Goal: Navigation & Orientation: Find specific page/section

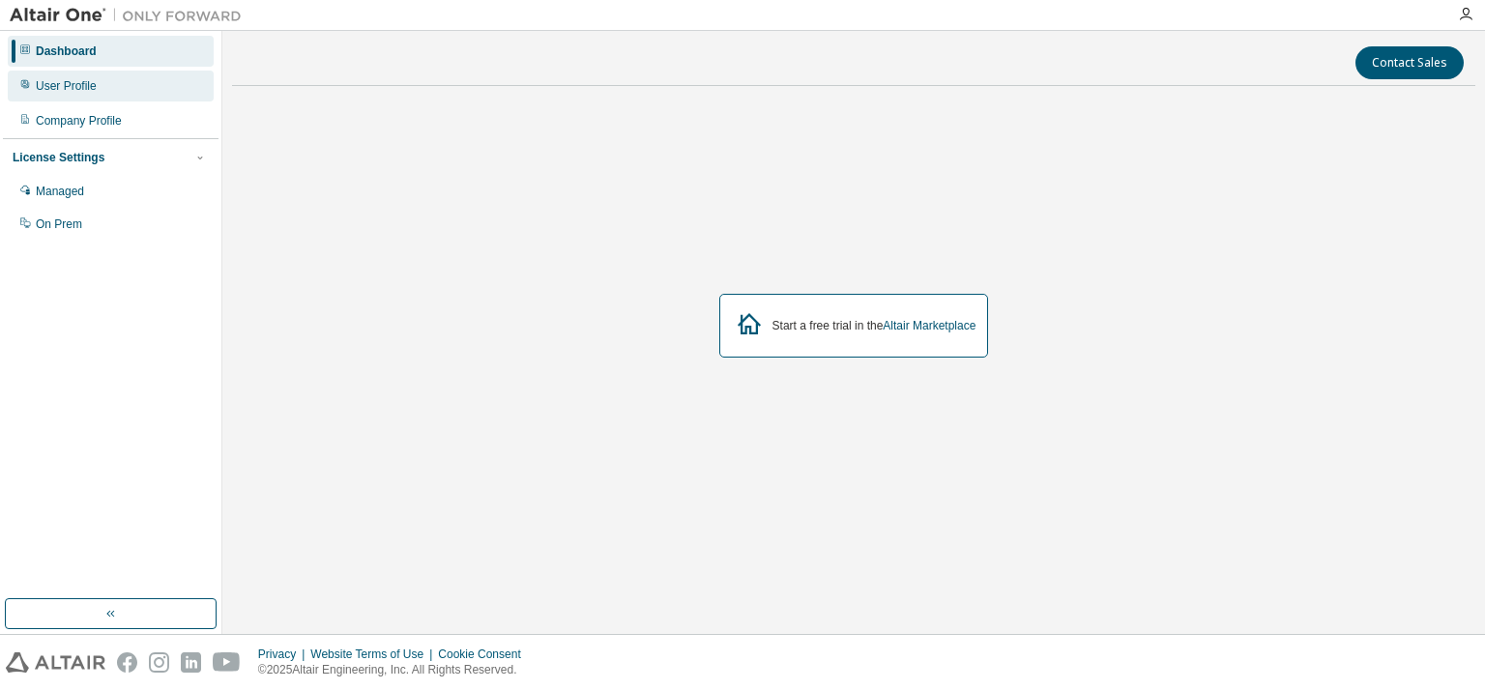
click at [85, 86] on div "User Profile" at bounding box center [66, 85] width 61 height 15
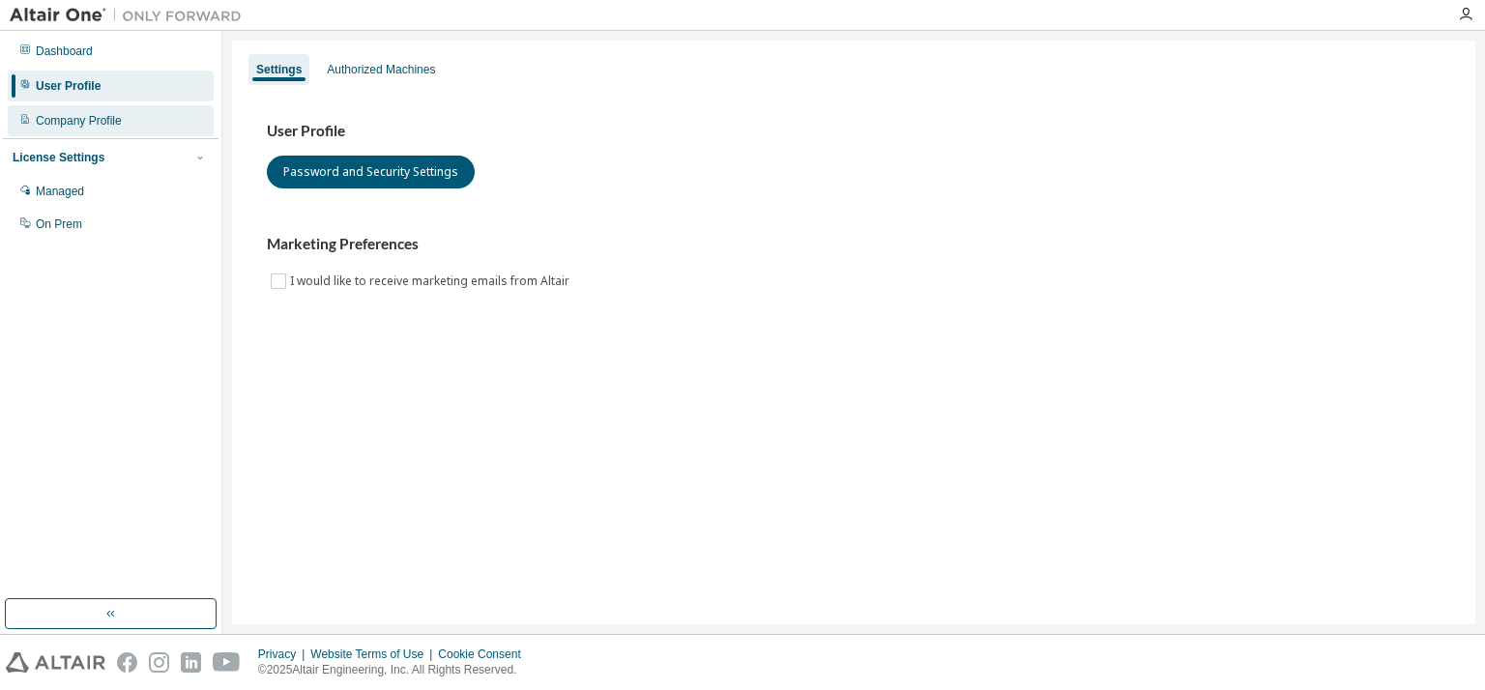
click at [95, 121] on div "Company Profile" at bounding box center [79, 120] width 86 height 15
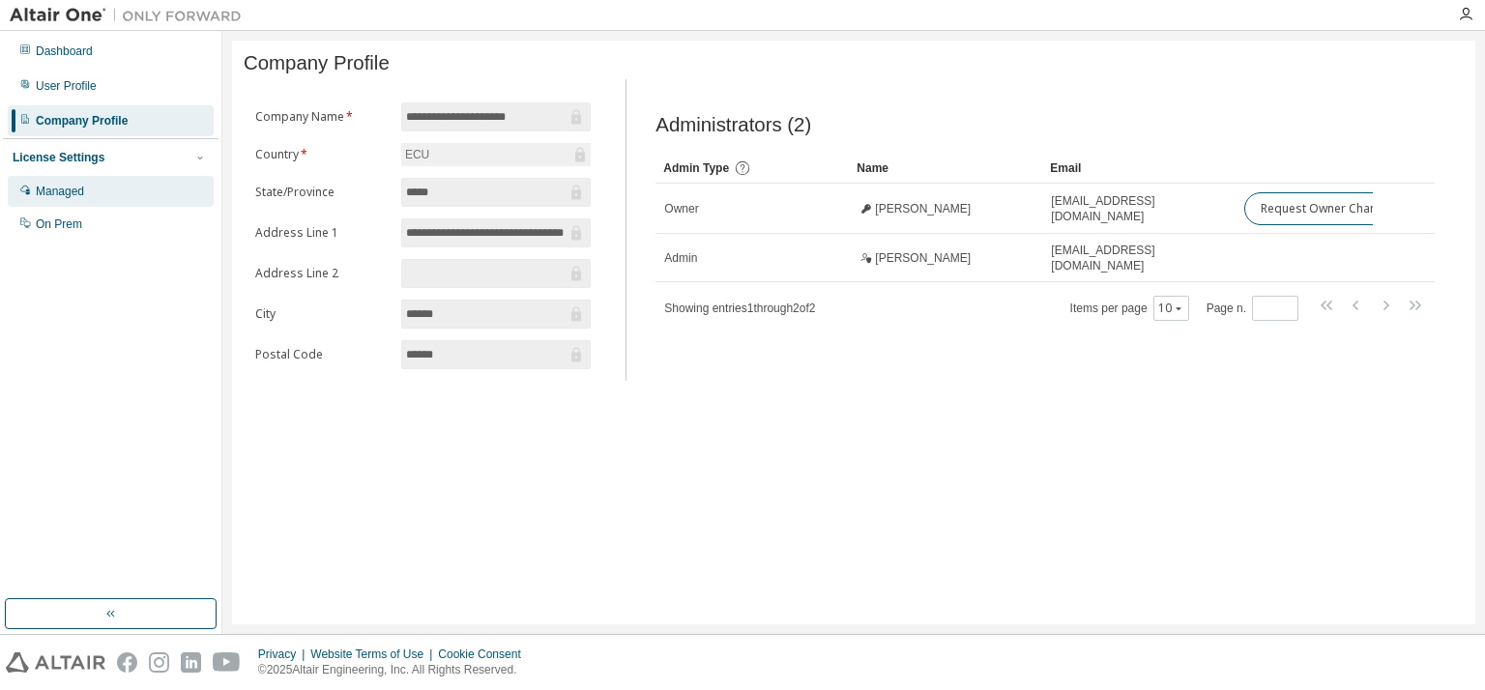
click at [102, 180] on div "Managed" at bounding box center [111, 191] width 206 height 31
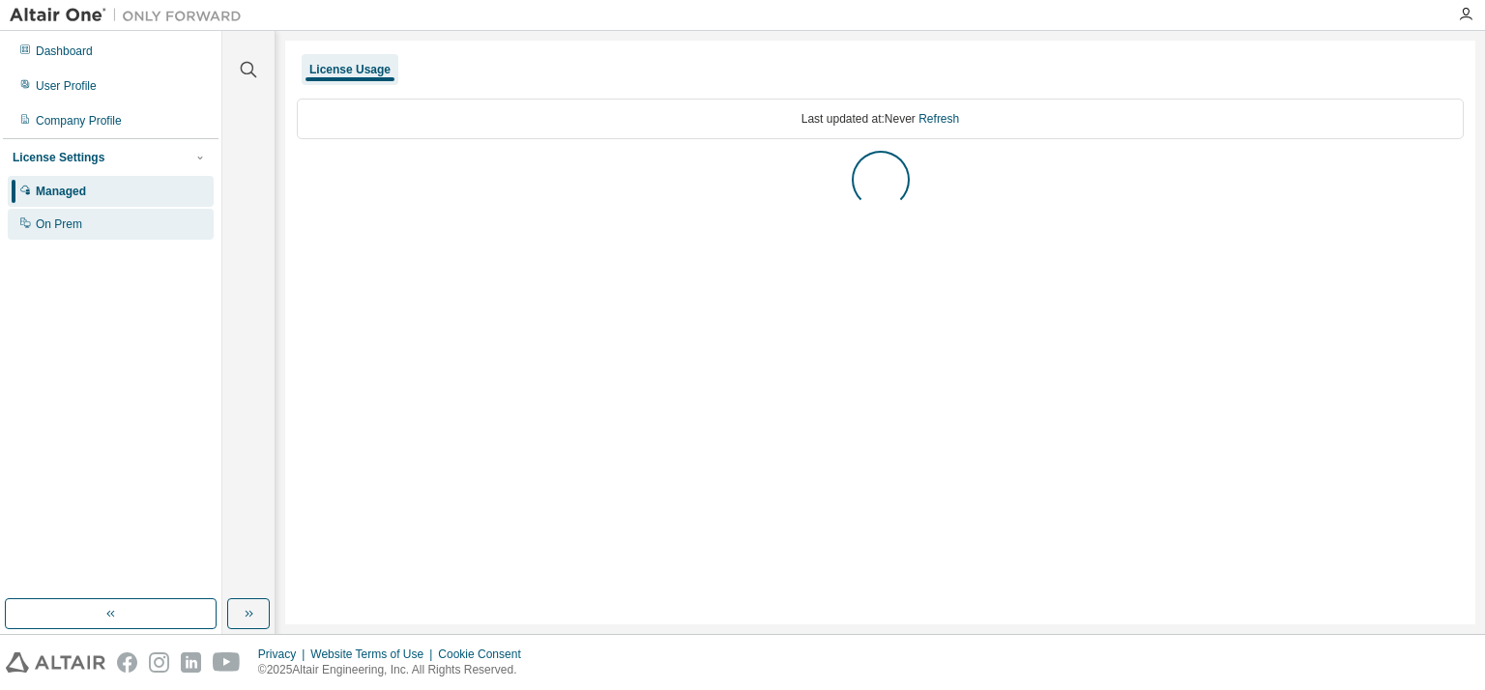
click at [98, 218] on div "On Prem" at bounding box center [111, 224] width 206 height 31
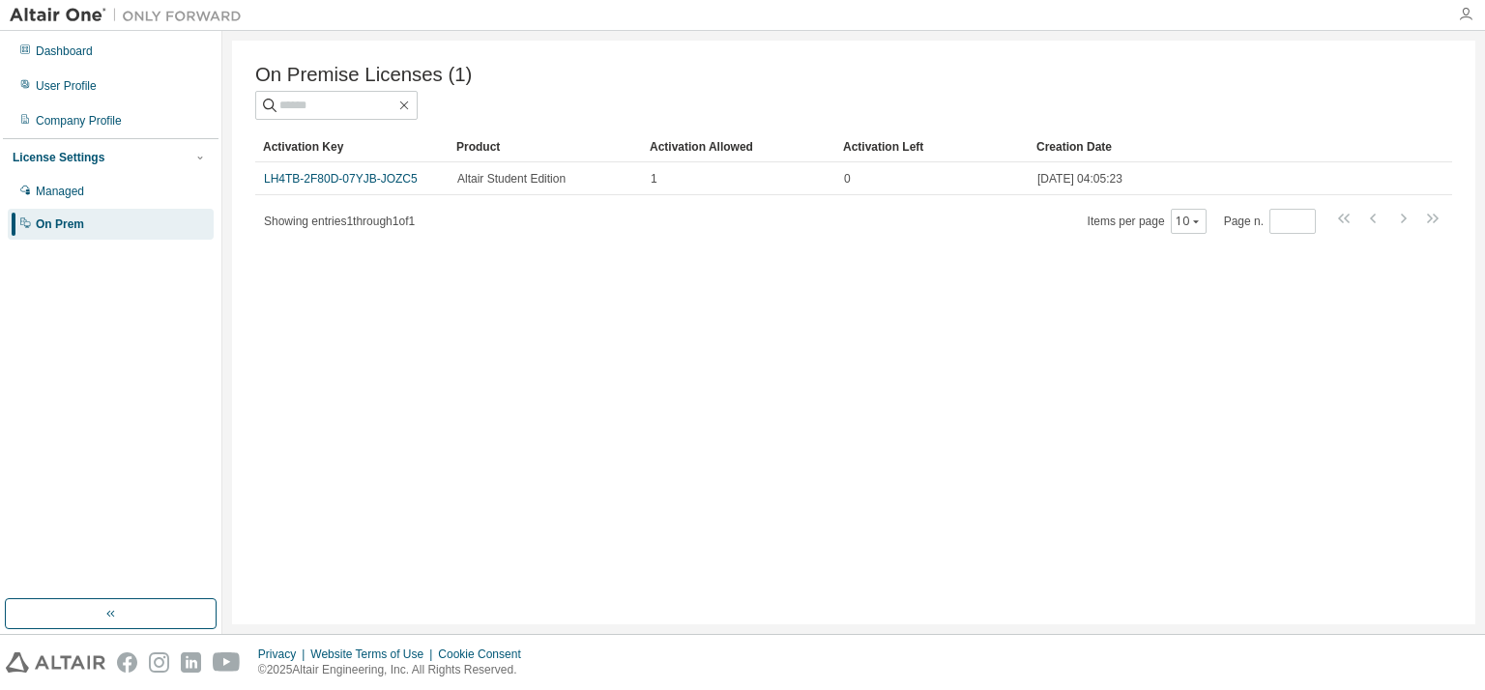
click at [1461, 13] on icon "button" at bounding box center [1465, 14] width 15 height 15
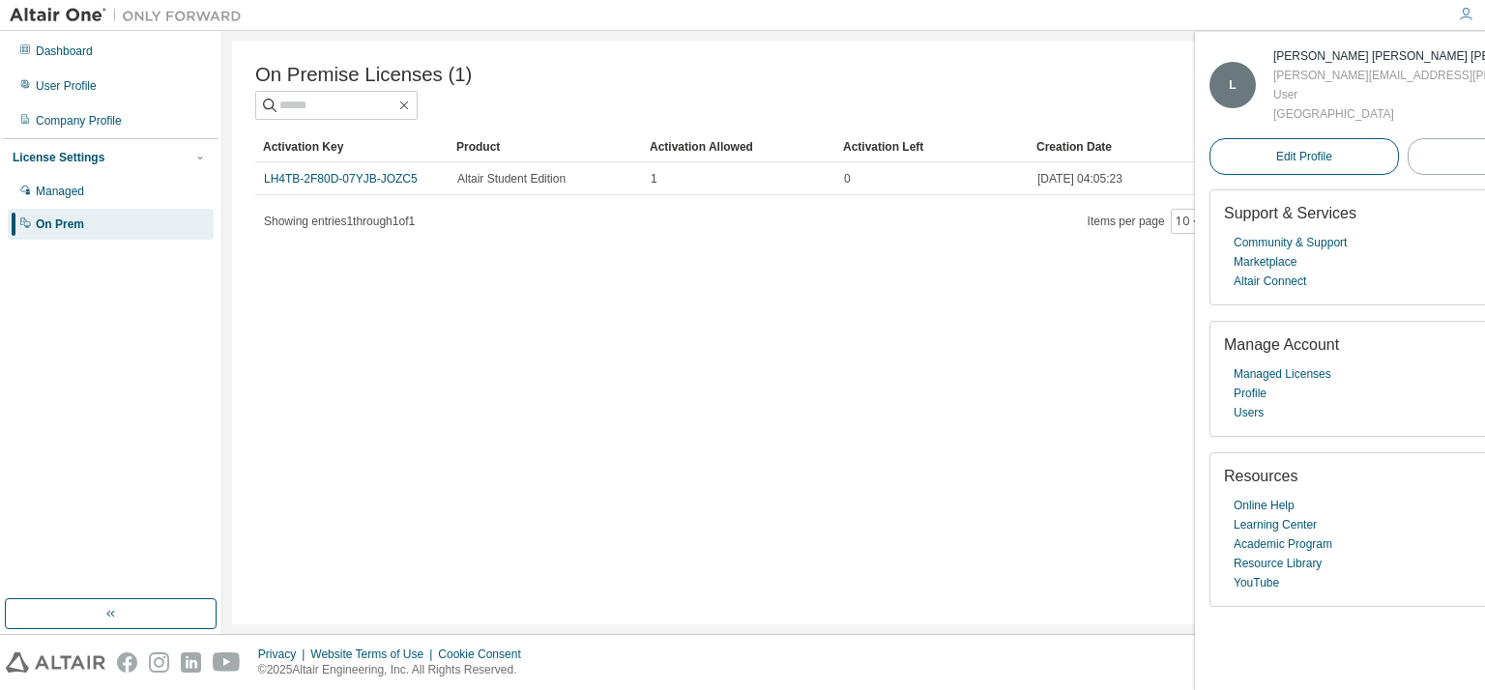
click at [1276, 158] on span "Edit Profile" at bounding box center [1304, 156] width 56 height 15
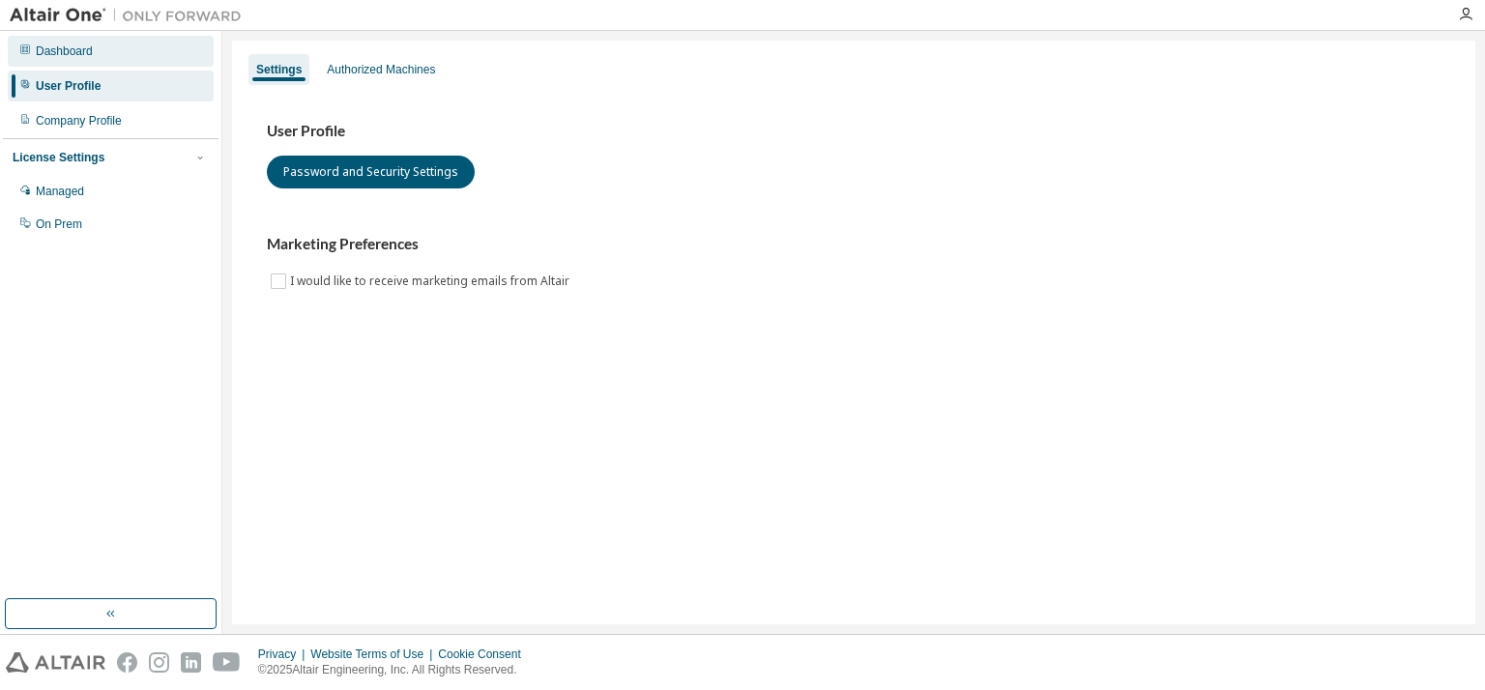
click at [60, 44] on div "Dashboard" at bounding box center [64, 51] width 57 height 15
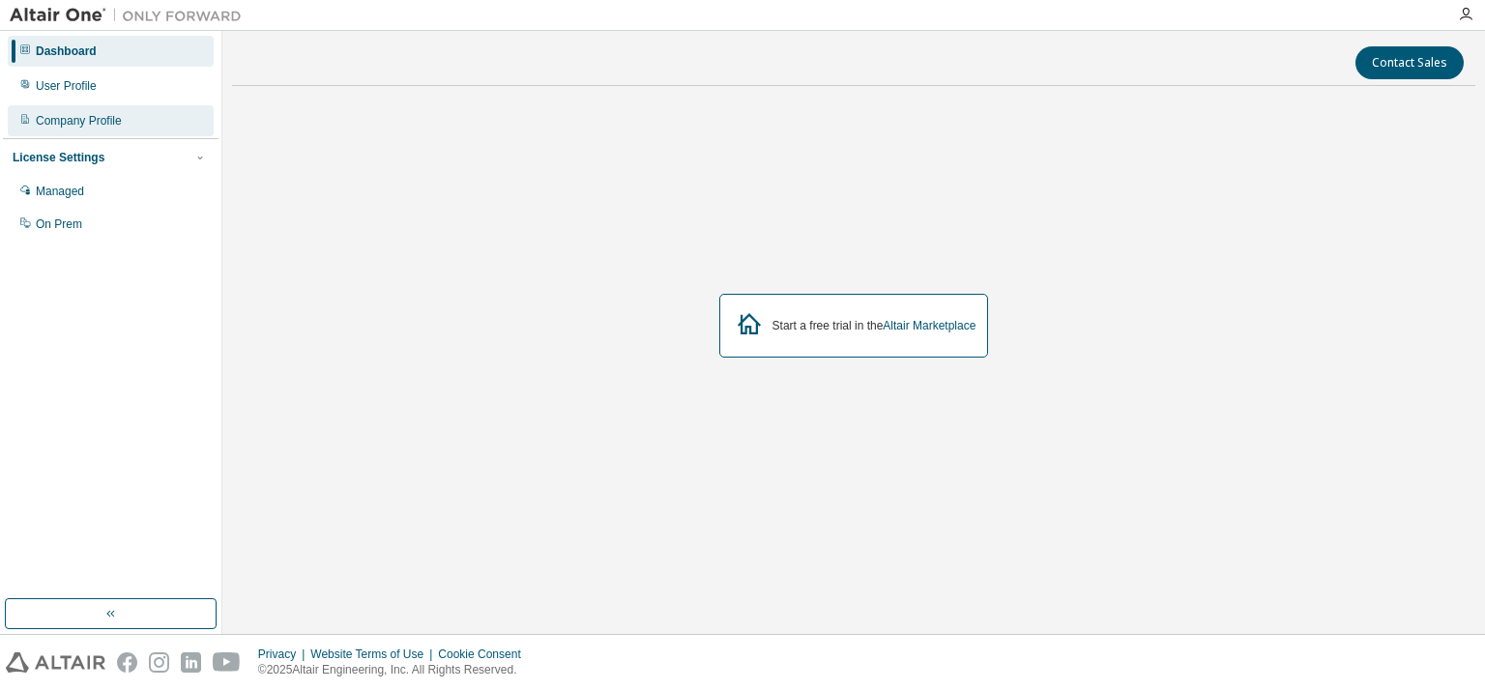
click at [56, 119] on div "Company Profile" at bounding box center [79, 120] width 86 height 15
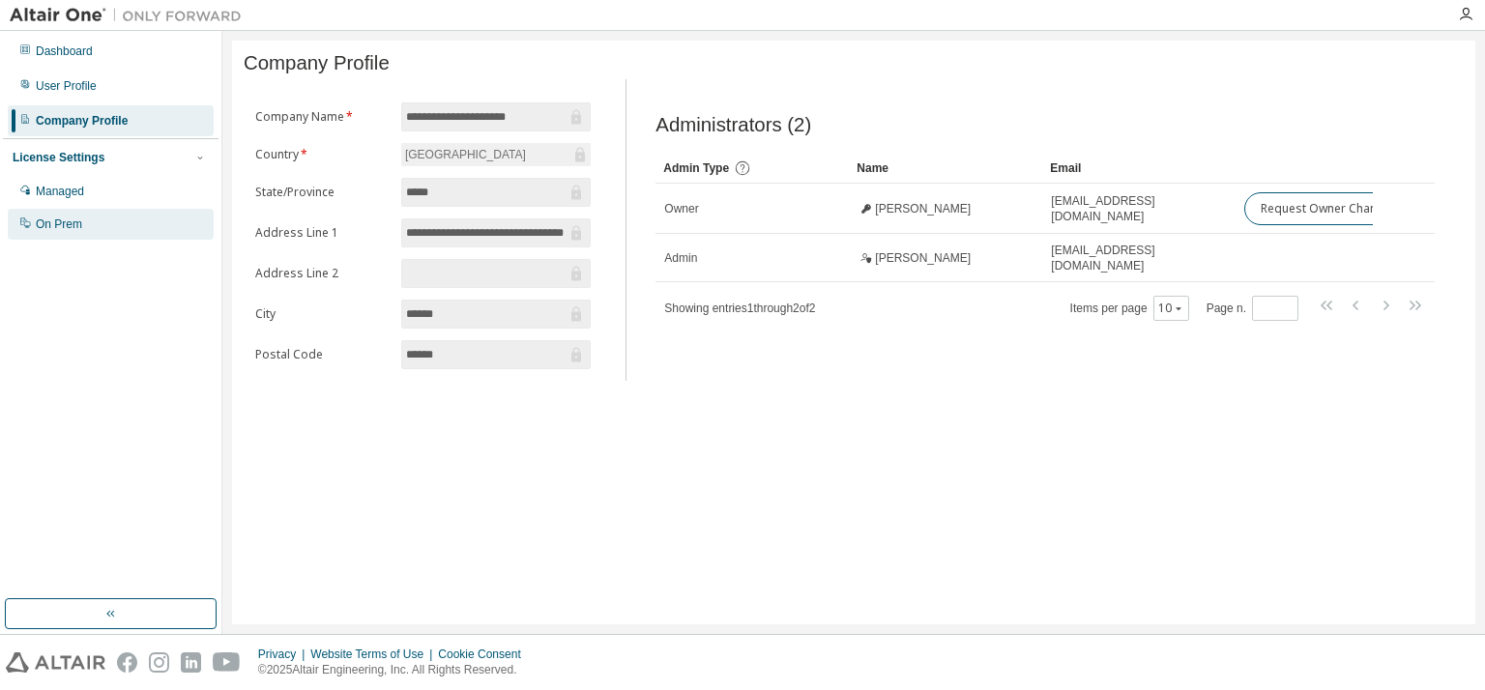
click at [124, 220] on div "On Prem" at bounding box center [111, 224] width 206 height 31
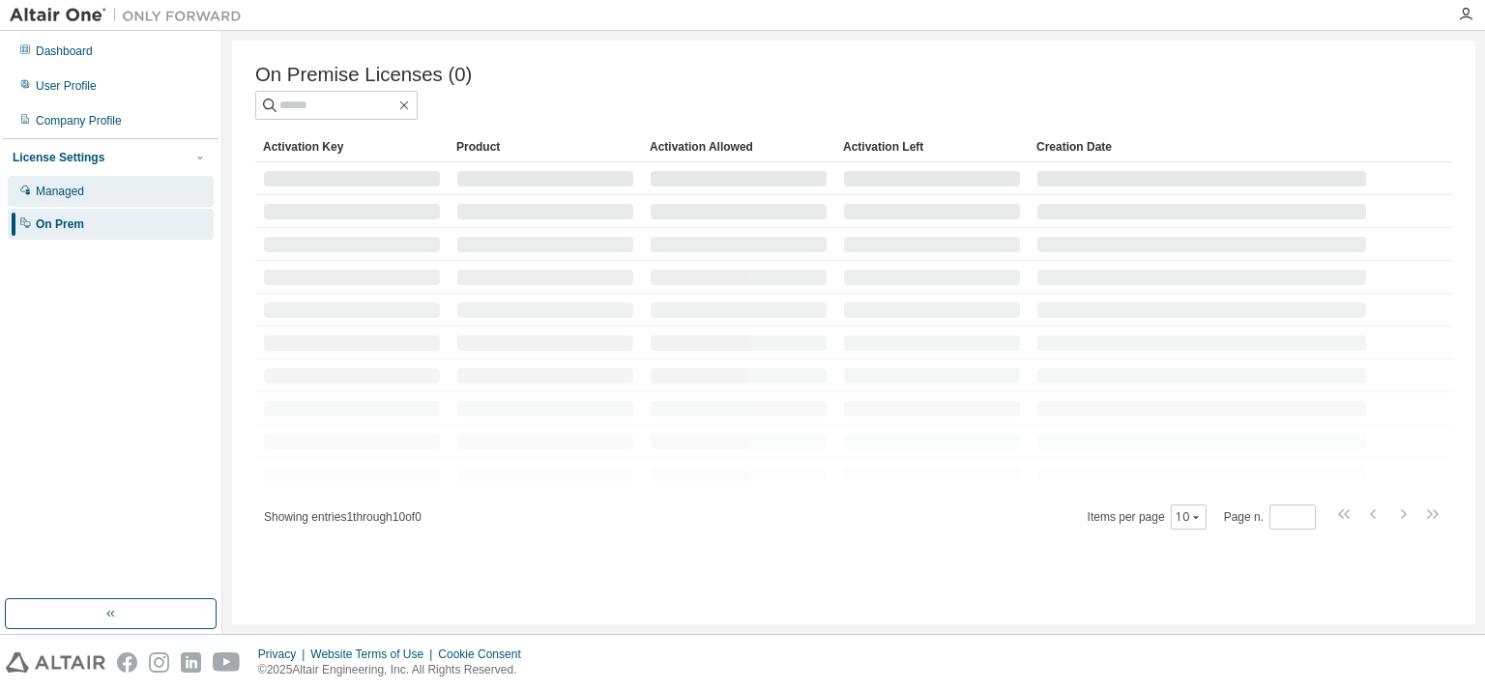
click at [125, 202] on div "Managed" at bounding box center [111, 191] width 206 height 31
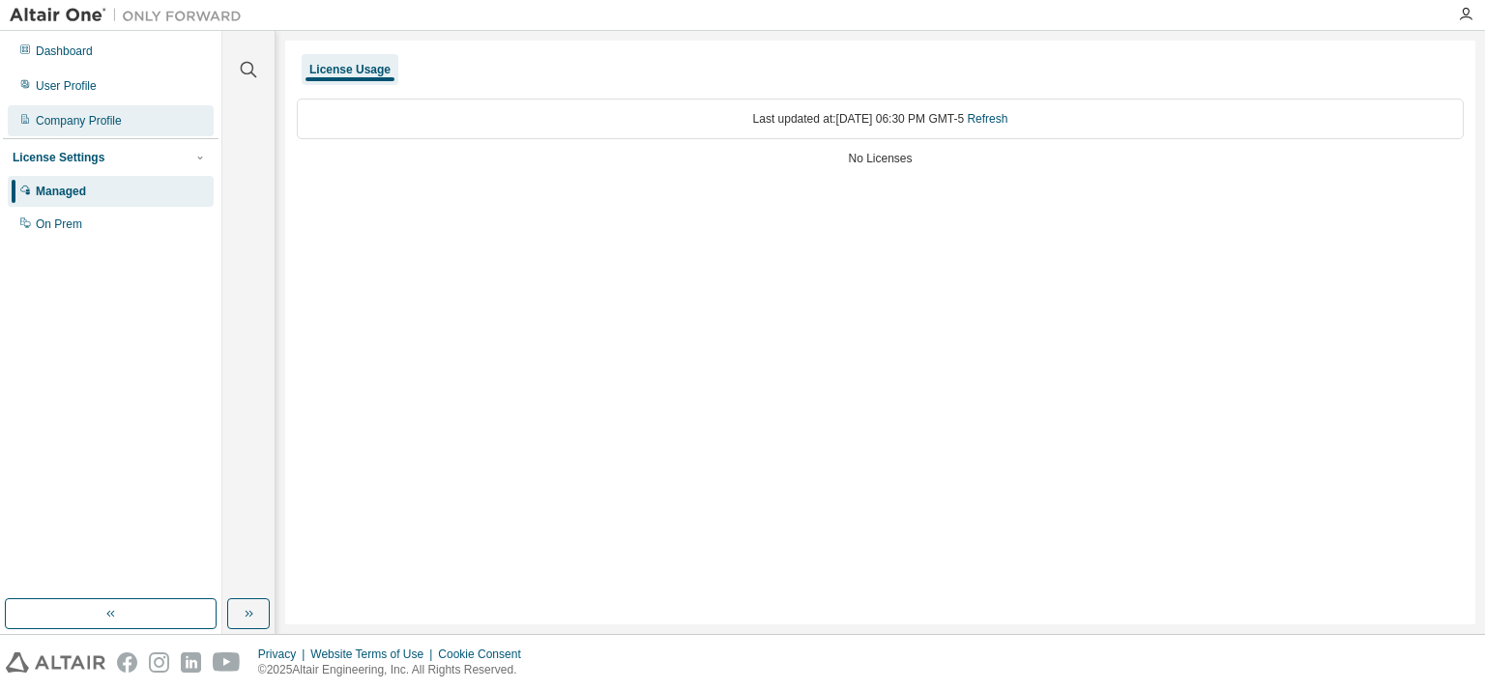
click at [123, 131] on div "Company Profile" at bounding box center [111, 120] width 206 height 31
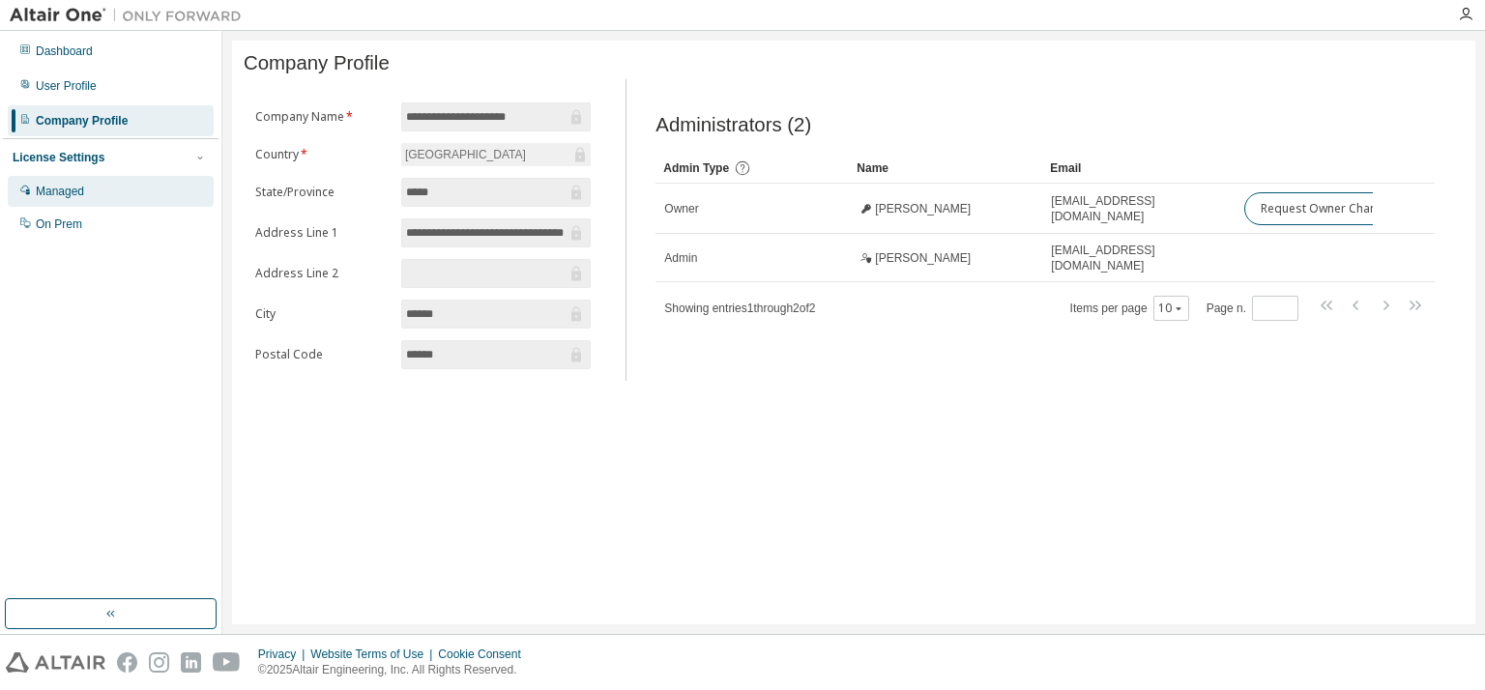
click at [120, 190] on div "Managed" at bounding box center [111, 191] width 206 height 31
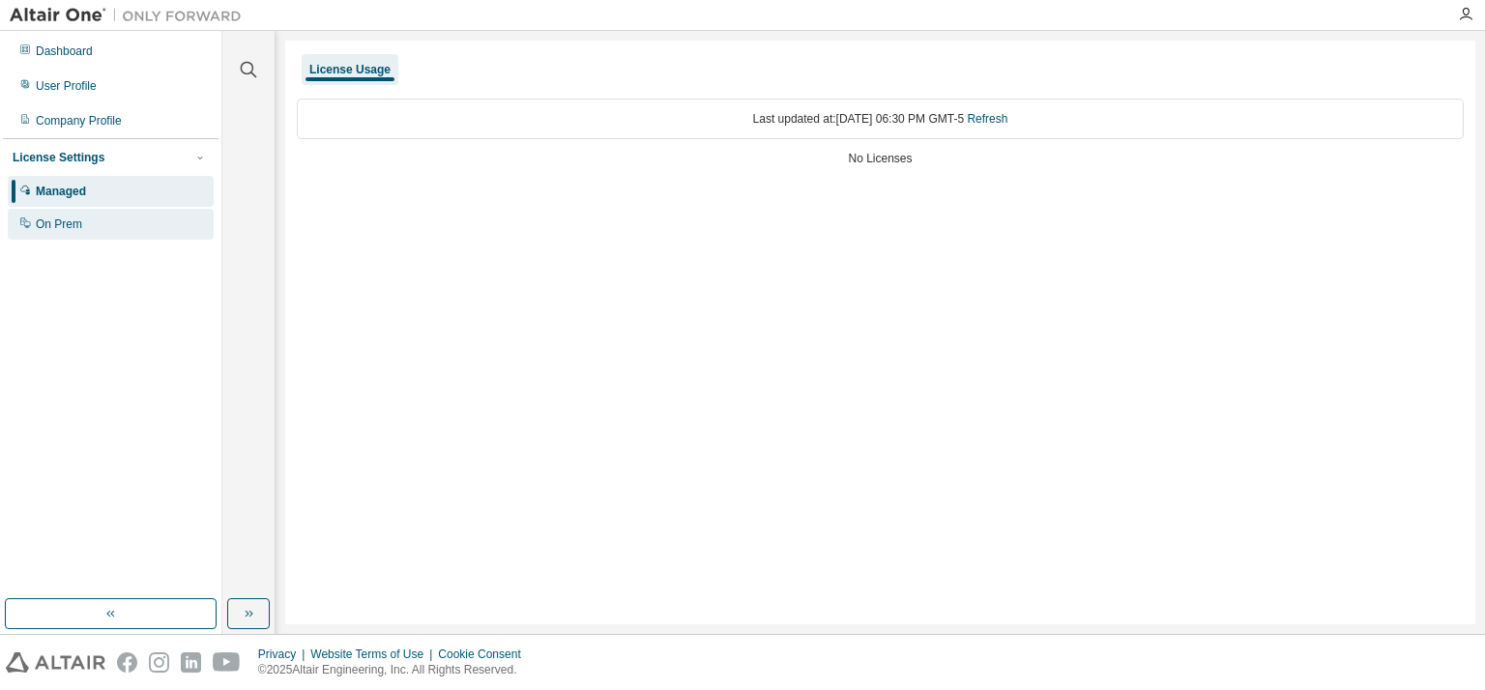
click at [112, 225] on div "On Prem" at bounding box center [111, 224] width 206 height 31
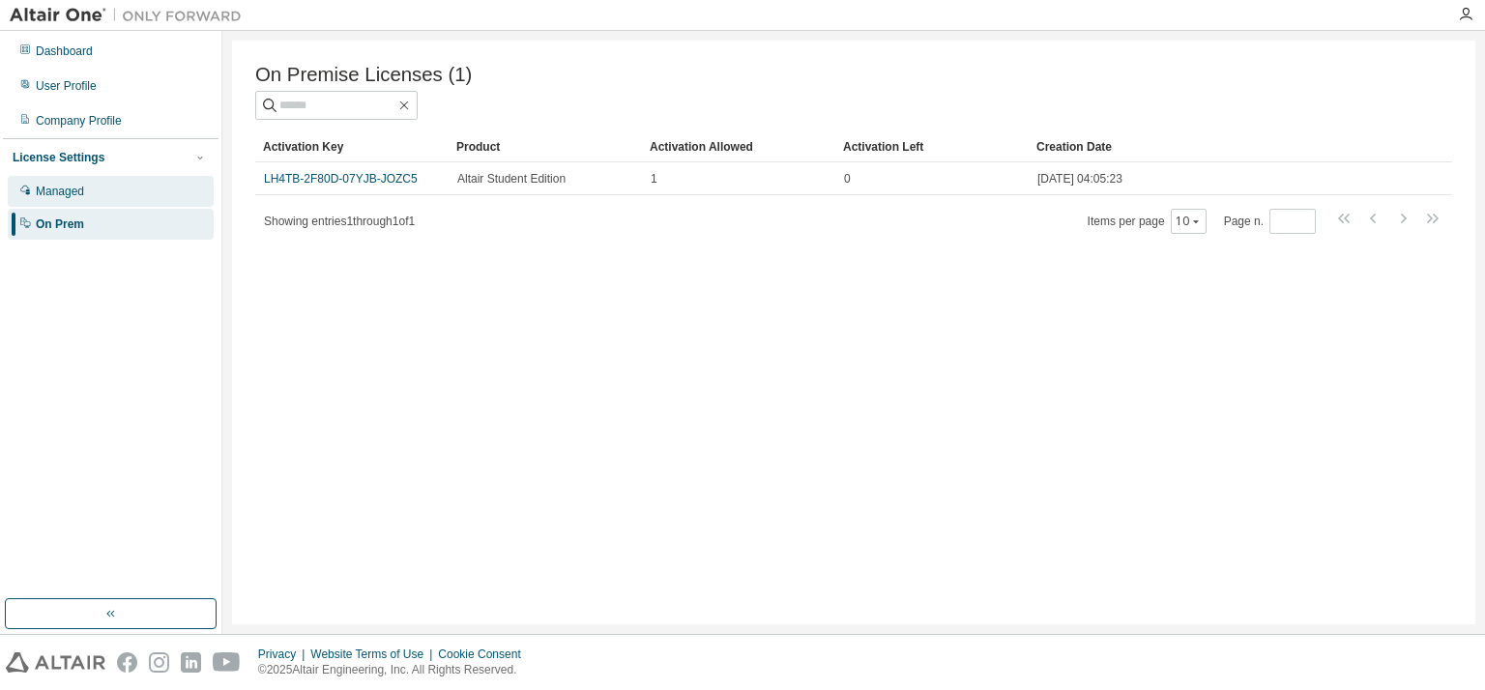
click at [128, 194] on div "Managed" at bounding box center [111, 191] width 206 height 31
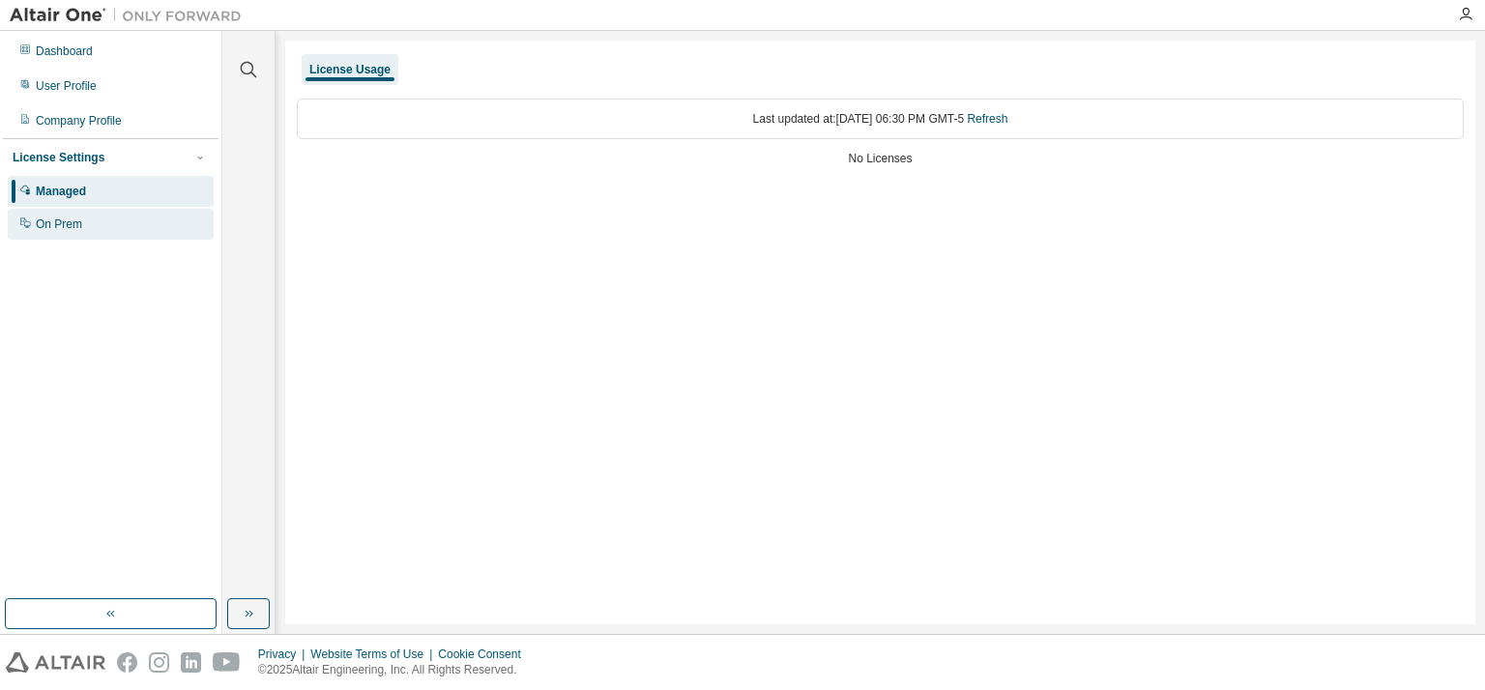
click at [116, 227] on div "On Prem" at bounding box center [111, 224] width 206 height 31
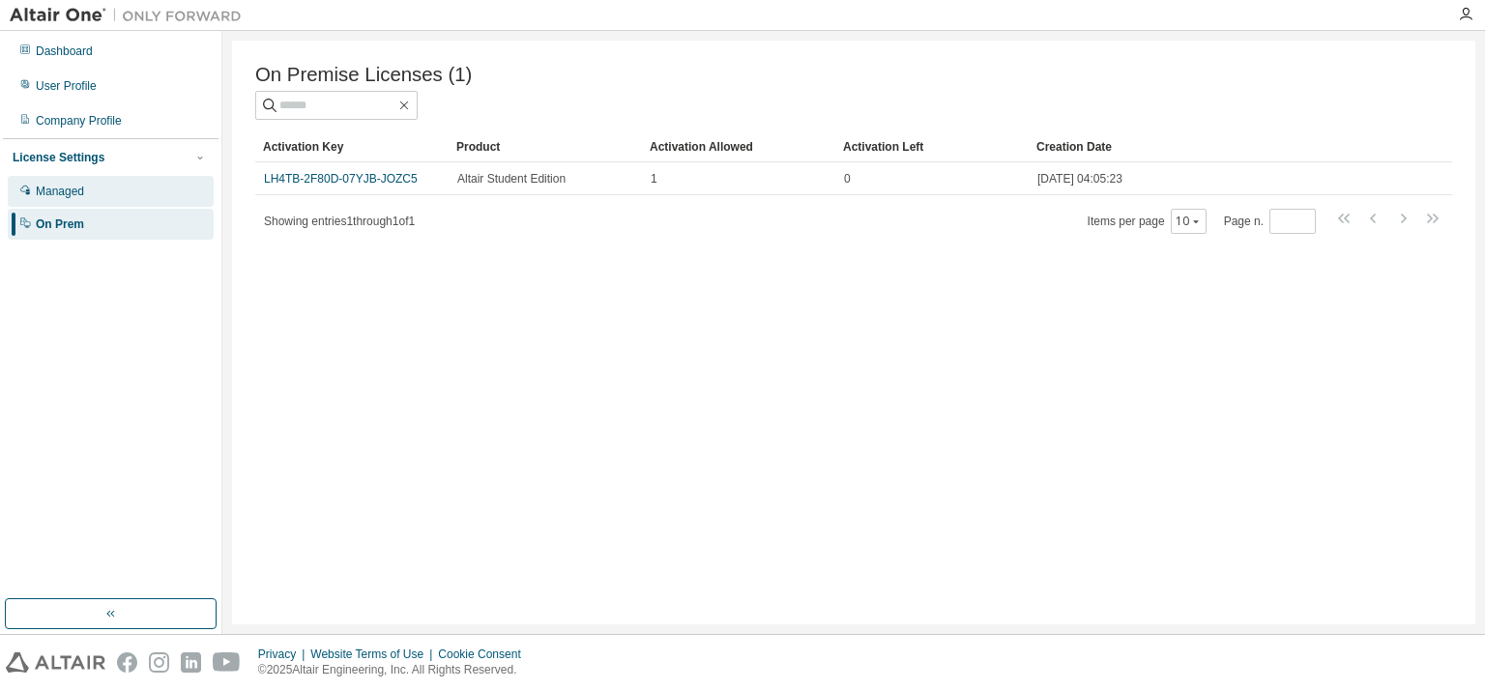
click at [143, 197] on div "Managed" at bounding box center [111, 191] width 206 height 31
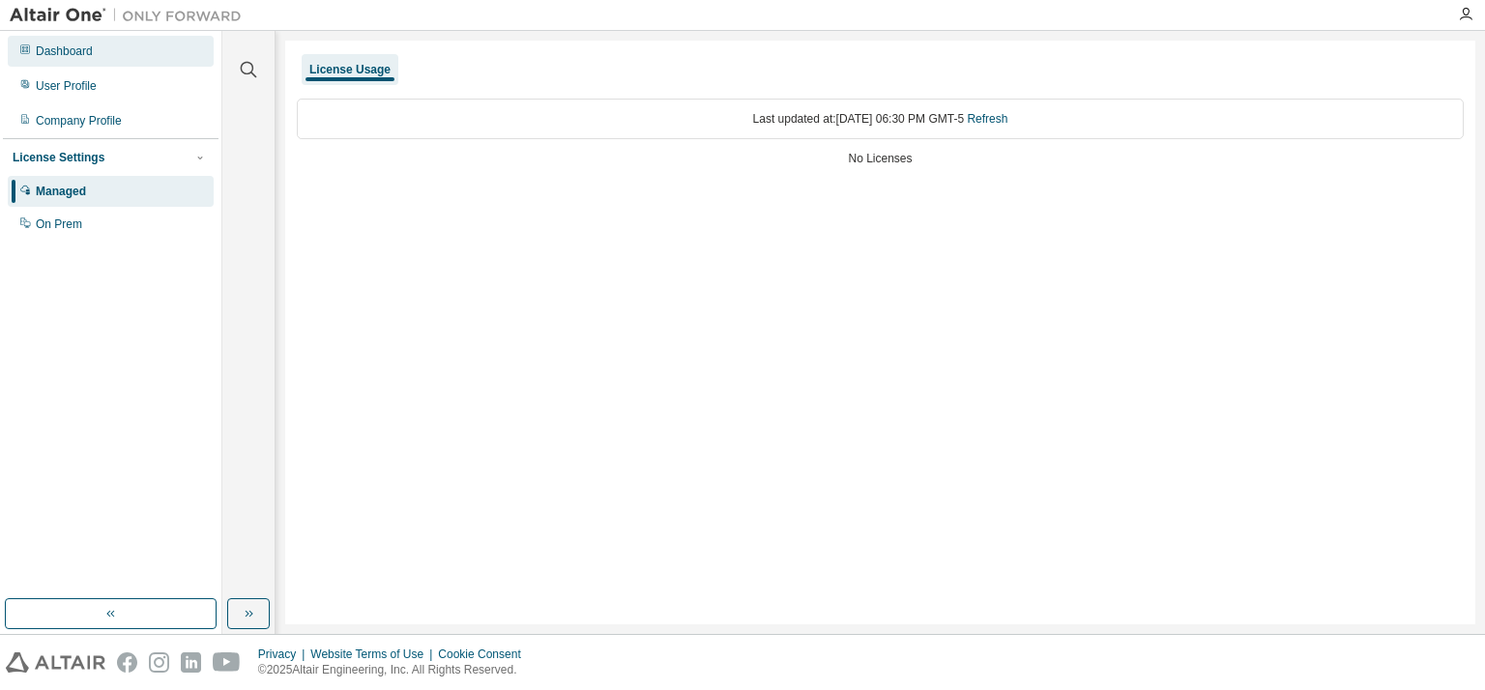
click at [114, 65] on div "Dashboard" at bounding box center [111, 51] width 206 height 31
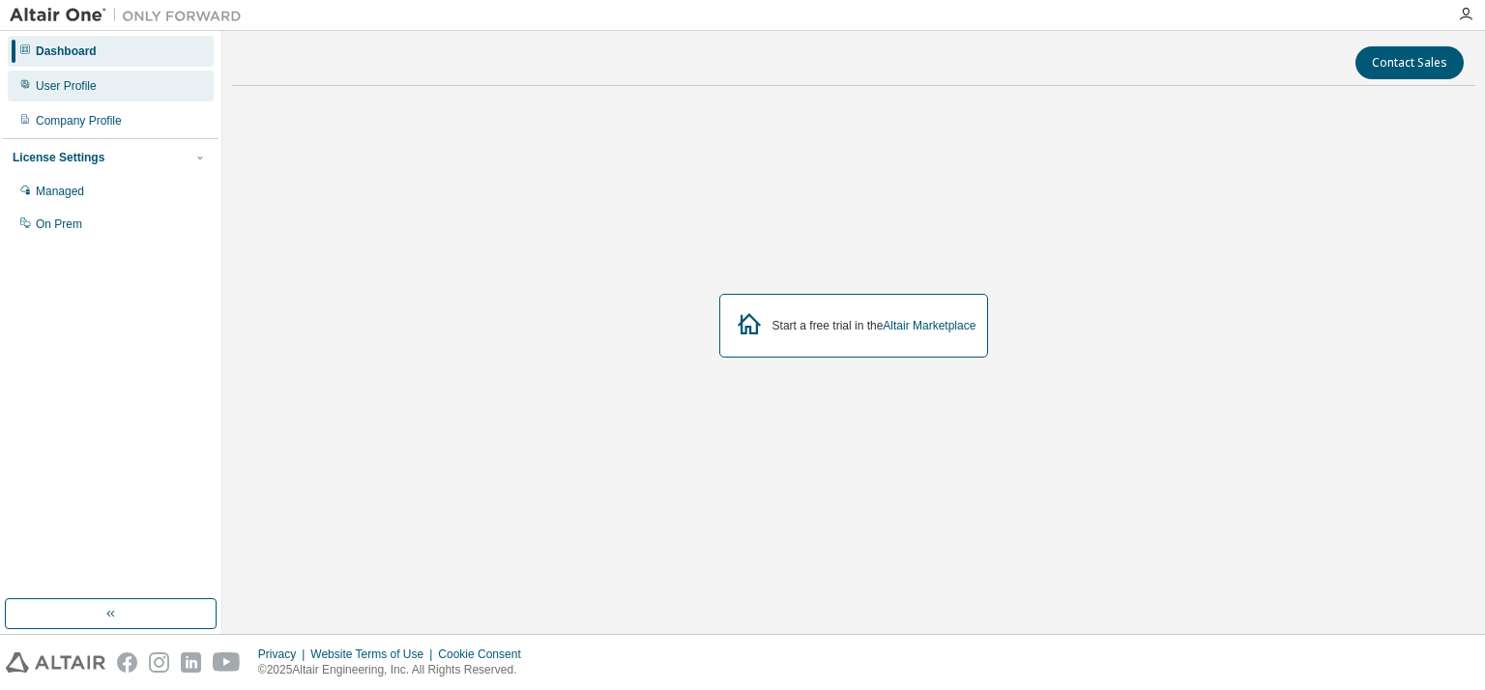
click at [105, 85] on div "User Profile" at bounding box center [111, 86] width 206 height 31
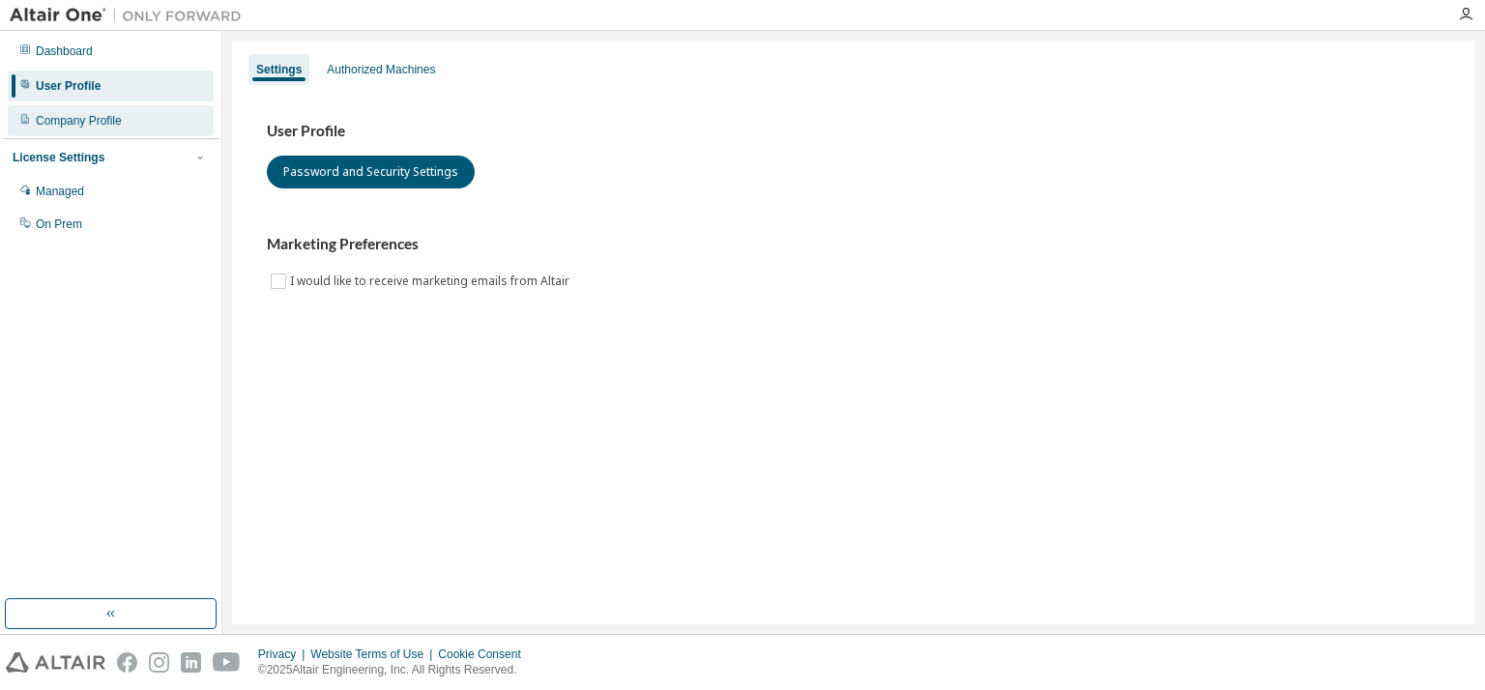
click at [101, 109] on div "Company Profile" at bounding box center [111, 120] width 206 height 31
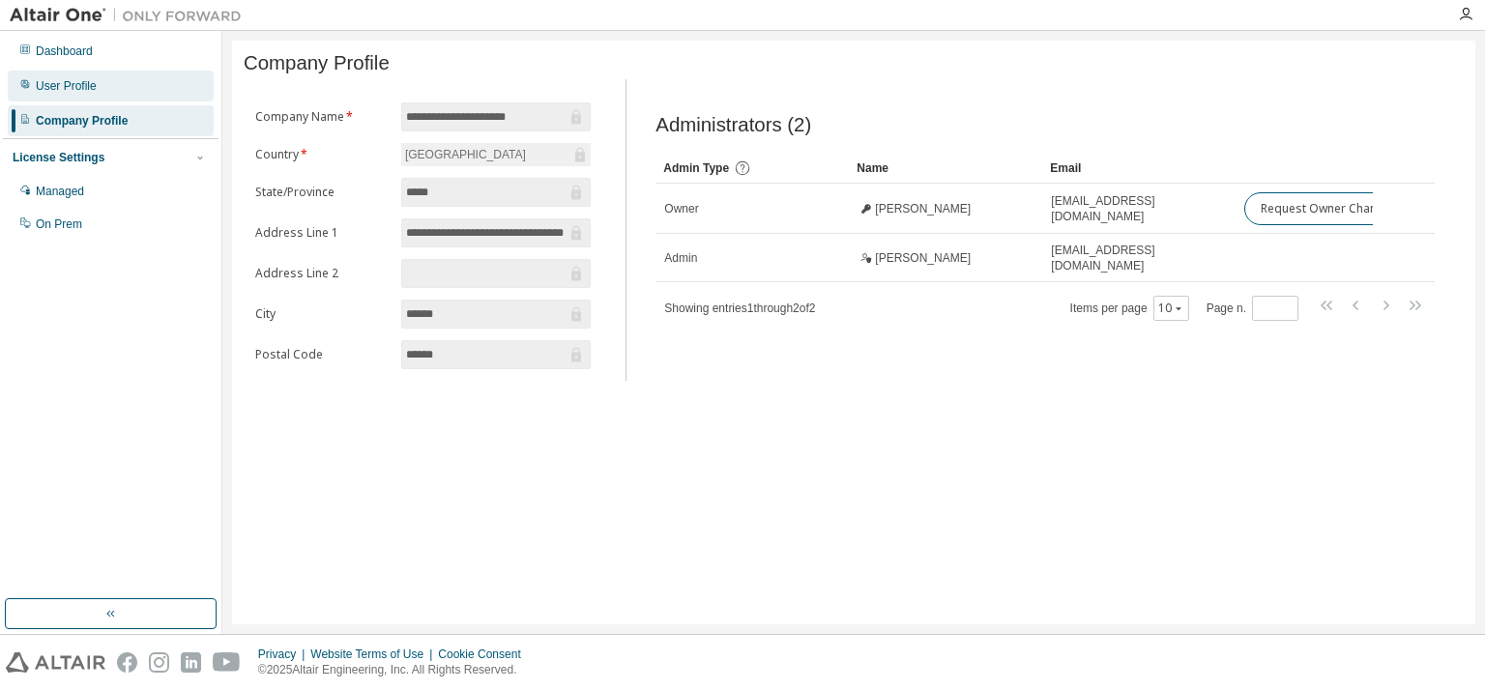
click at [101, 82] on div "User Profile" at bounding box center [111, 86] width 206 height 31
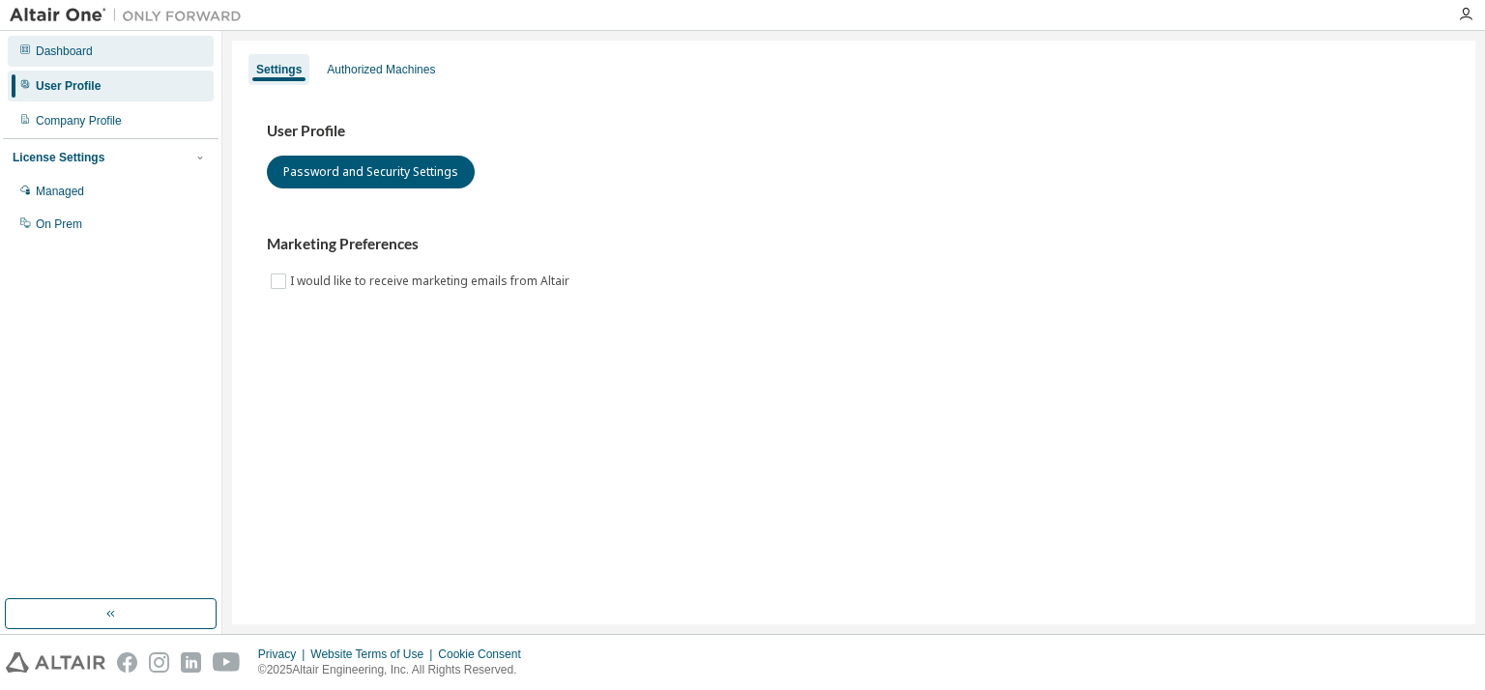
click at [80, 41] on div "Dashboard" at bounding box center [111, 51] width 206 height 31
